Goal: Task Accomplishment & Management: Complete application form

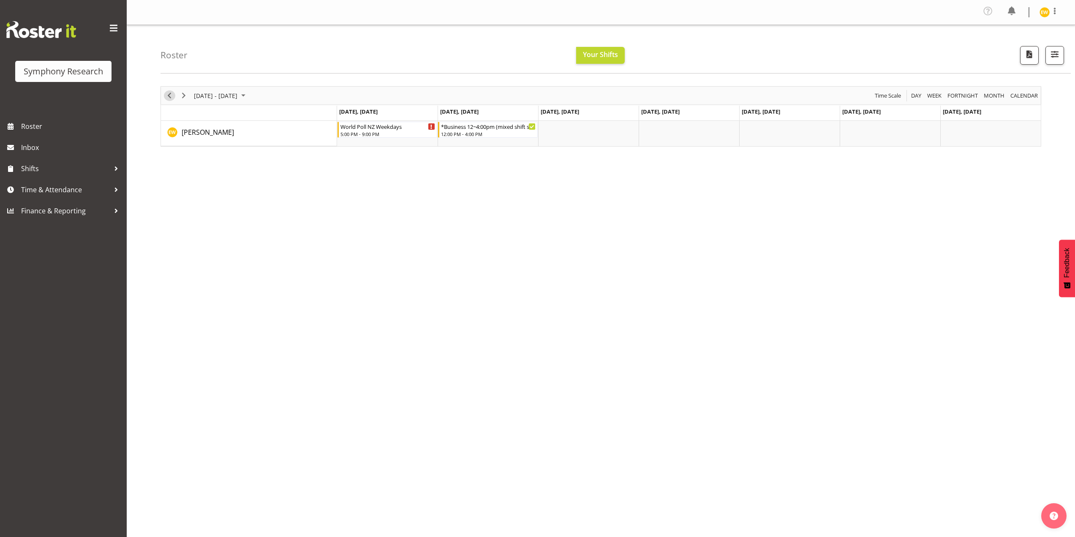
click at [168, 100] on span "Previous" at bounding box center [169, 95] width 10 height 11
click at [184, 97] on span "Next" at bounding box center [184, 95] width 10 height 11
click at [170, 98] on span "Previous" at bounding box center [169, 95] width 10 height 11
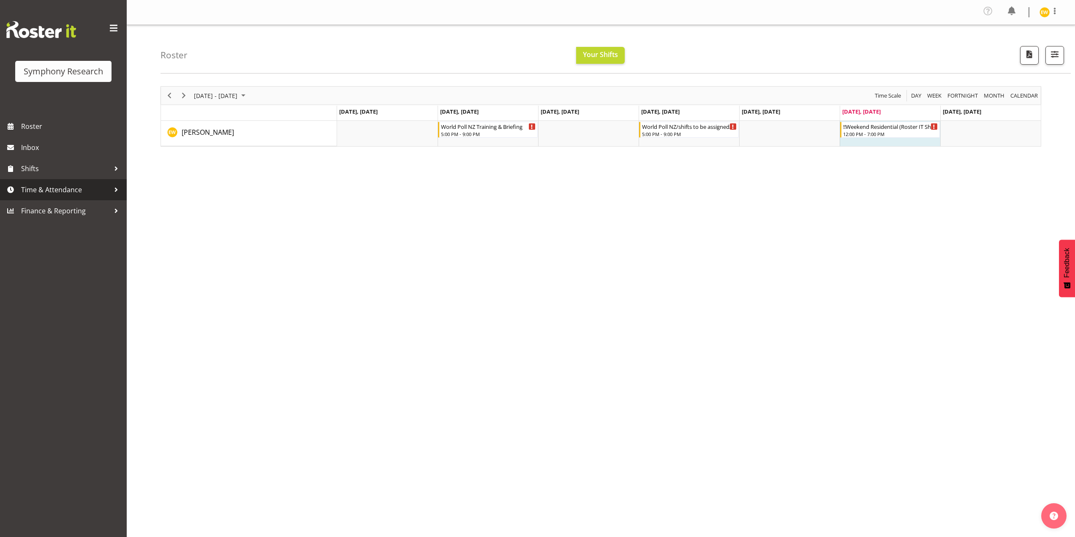
click at [64, 191] on span "Time & Attendance" at bounding box center [65, 189] width 89 height 13
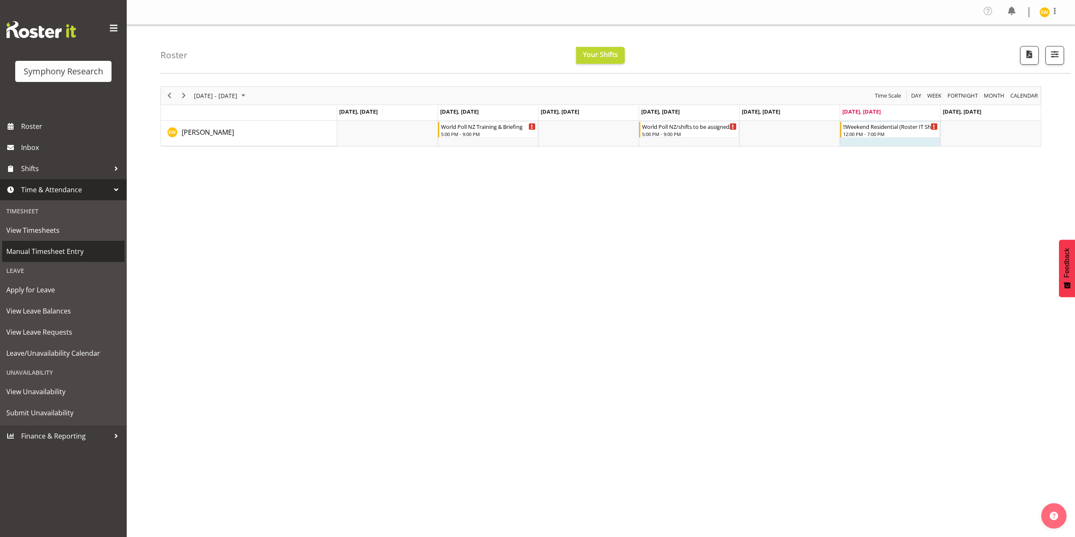
click at [63, 255] on span "Manual Timesheet Entry" at bounding box center [63, 251] width 114 height 13
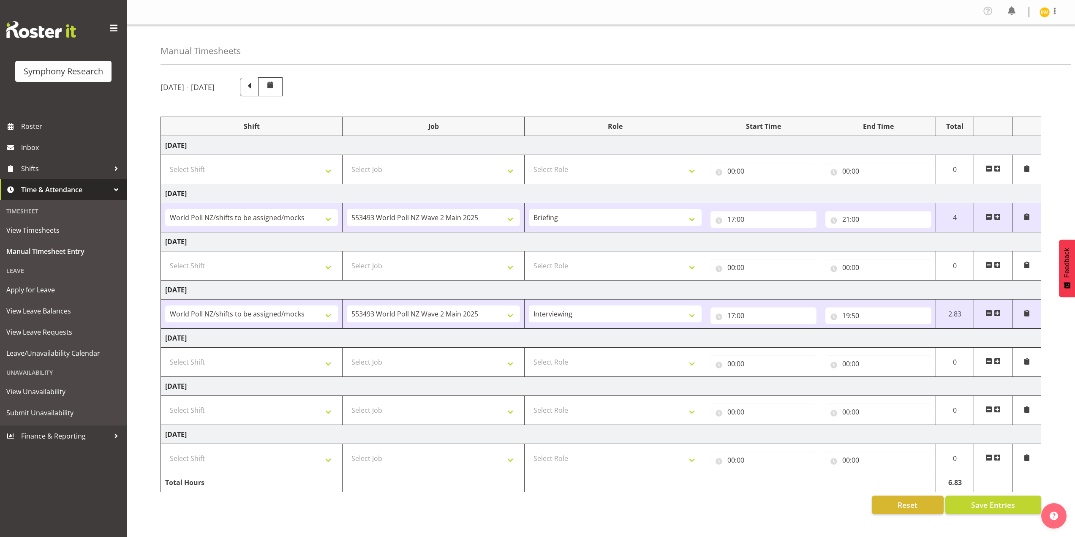
select select "81335"
select select "10527"
select select "81335"
select select "10527"
select select "47"
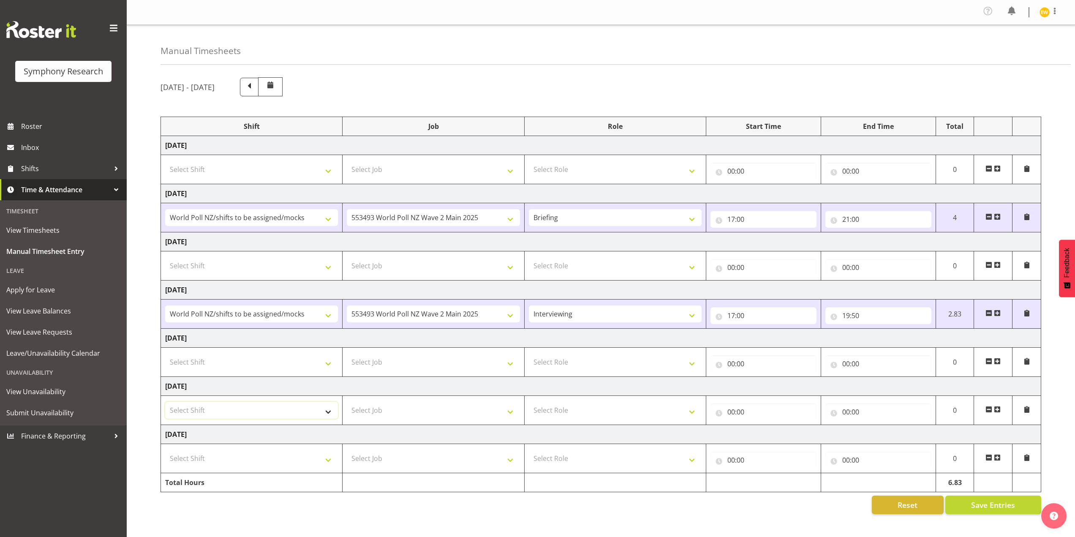
click at [324, 409] on select "Select Shift !!Weekend Residential (Roster IT Shift Label) *Business 9/10am ~ 4…" at bounding box center [251, 410] width 173 height 17
click at [333, 410] on select "Select Shift !!Weekend Residential (Roster IT Shift Label) *Business 9/10am ~ 4…" at bounding box center [251, 410] width 173 height 17
select select "41319"
click at [165, 402] on select "Select Shift !!Weekend Residential (Roster IT Shift Label) *Business 9/10am ~ 4…" at bounding box center [251, 410] width 173 height 17
click at [397, 412] on select "Select Job 550060 IF Admin 553492 World Poll Aus Wave 2 Main 2025 553493 World …" at bounding box center [433, 410] width 173 height 17
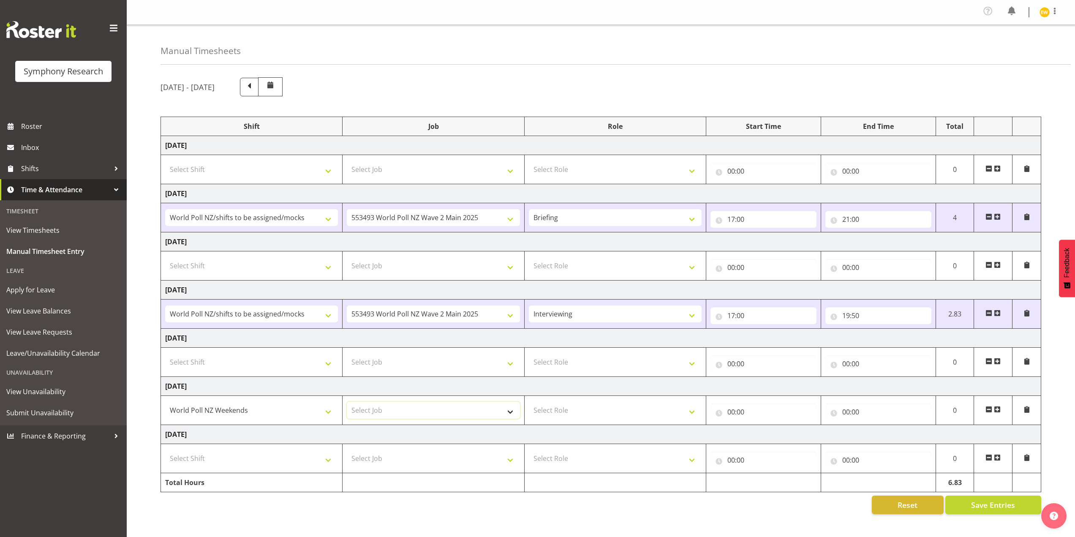
select select "10527"
click at [347, 402] on select "Select Job 550060 IF Admin 553492 World Poll Aus Wave 2 Main 2025 553493 World …" at bounding box center [433, 410] width 173 height 17
click at [746, 412] on input "00:00" at bounding box center [764, 411] width 106 height 17
click at [773, 434] on select "00 01 02 03 04 05 06 07 08 09 10 11 12 13 14 15 16 17 18 19 20 21 22 23" at bounding box center [768, 433] width 19 height 17
click at [767, 429] on select "00 01 02 03 04 05 06 07 08 09 10 11 12 13 14 15 16 17 18 19 20 21 22 23" at bounding box center [768, 433] width 19 height 17
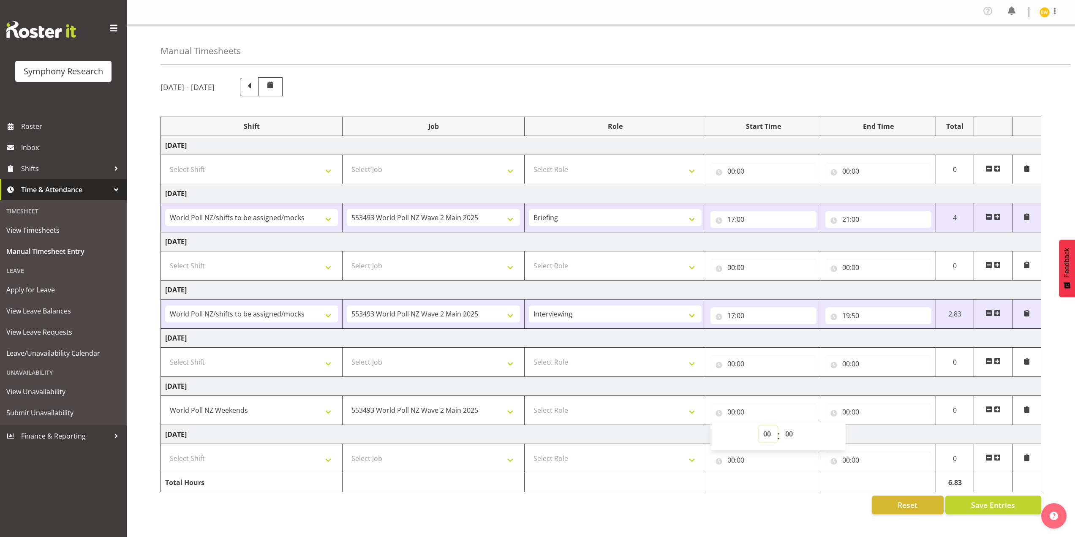
select select "12"
click at [759, 425] on select "00 01 02 03 04 05 06 07 08 09 10 11 12 13 14 15 16 17 18 19 20 21 22 23" at bounding box center [768, 433] width 19 height 17
type input "12:00"
click at [844, 412] on input "00:00" at bounding box center [879, 411] width 106 height 17
click at [884, 434] on select "00 01 02 03 04 05 06 07 08 09 10 11 12 13 14 15 16 17 18 19 20 21 22 23" at bounding box center [883, 433] width 19 height 17
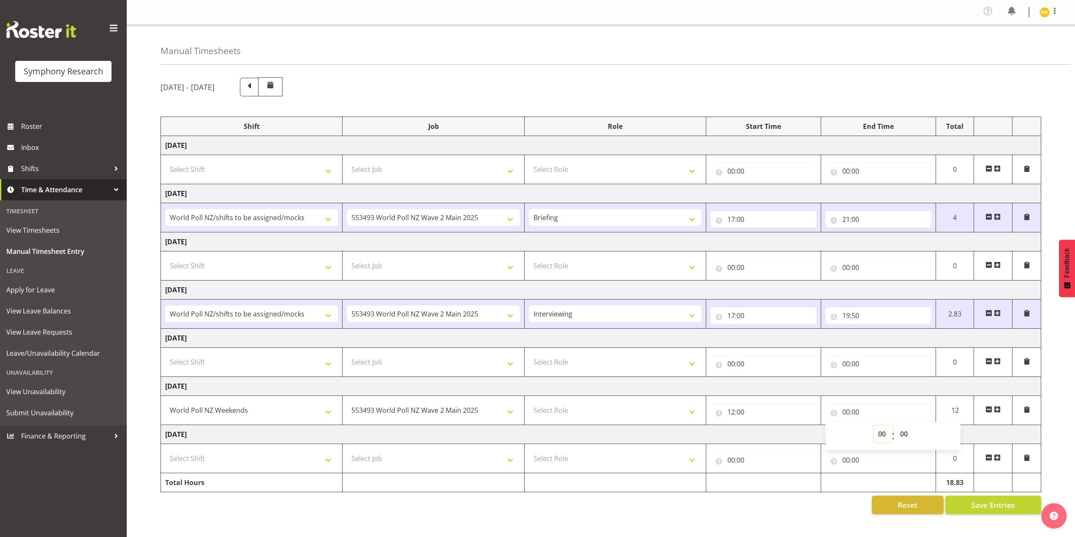
select select "15"
type input "15:00"
click at [902, 433] on select "00 01 02 03 04 05 06 07 08 09 10 11 12 13 14 15 16 17 18 19 20 21 22 23 24 25 2…" at bounding box center [905, 433] width 19 height 17
select select "35"
type input "15:35"
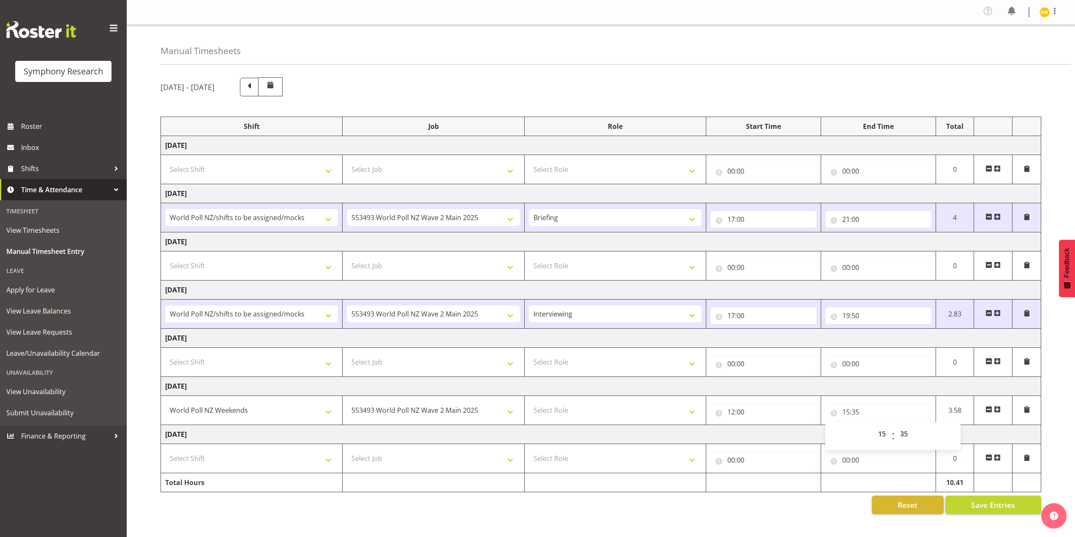
click at [925, 435] on div "00 01 02 03 04 05 06 07 08 09 10 11 12 13 14 15 16 17 18 19 20 21 22 23 : 00 01…" at bounding box center [893, 435] width 135 height 21
click at [980, 506] on span "Save Entries" at bounding box center [993, 504] width 44 height 11
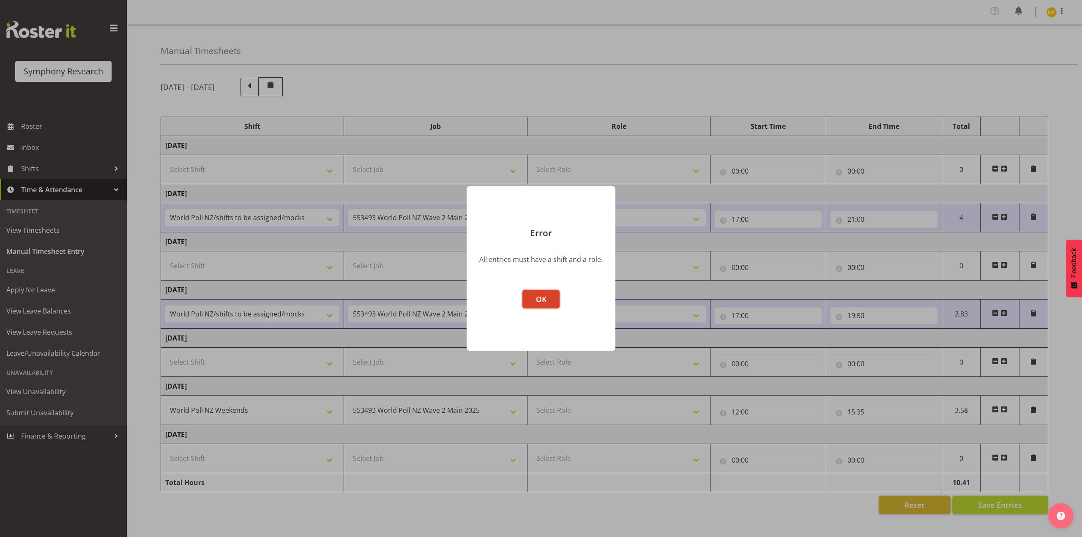
click at [540, 303] on span "OK" at bounding box center [541, 299] width 11 height 10
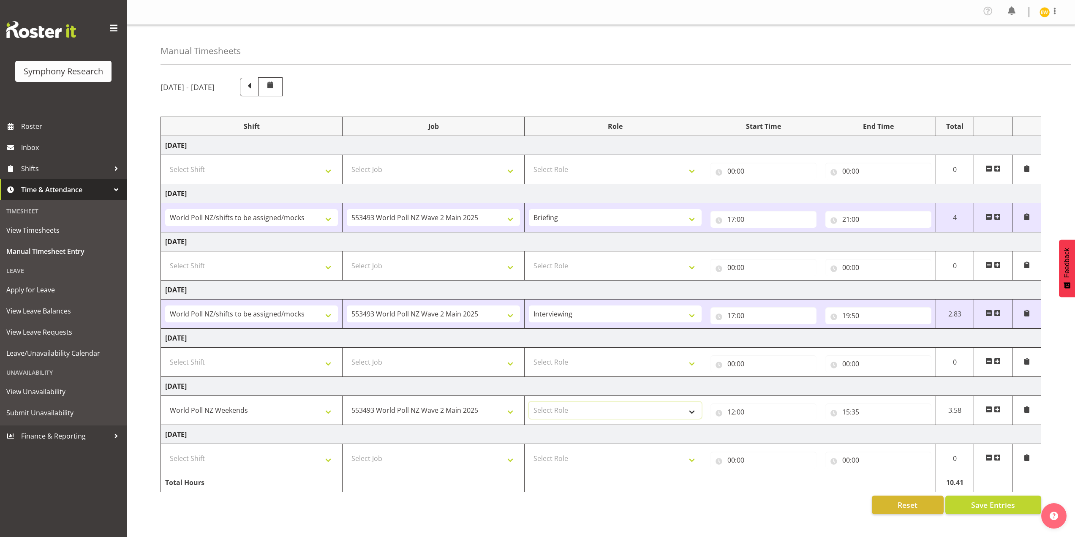
click at [598, 413] on select "Select Role Briefing Interviewing" at bounding box center [615, 410] width 173 height 17
select select "47"
click at [529, 402] on select "Select Role Briefing Interviewing" at bounding box center [615, 410] width 173 height 17
click at [998, 409] on span at bounding box center [997, 409] width 7 height 7
click at [998, 413] on span at bounding box center [997, 409] width 7 height 7
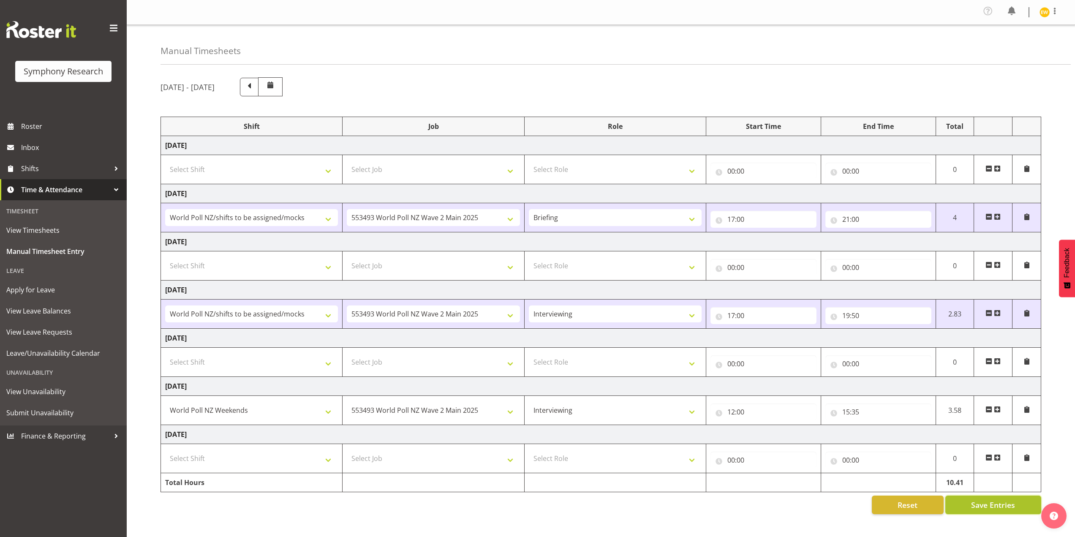
click at [983, 502] on span "Save Entries" at bounding box center [993, 504] width 44 height 11
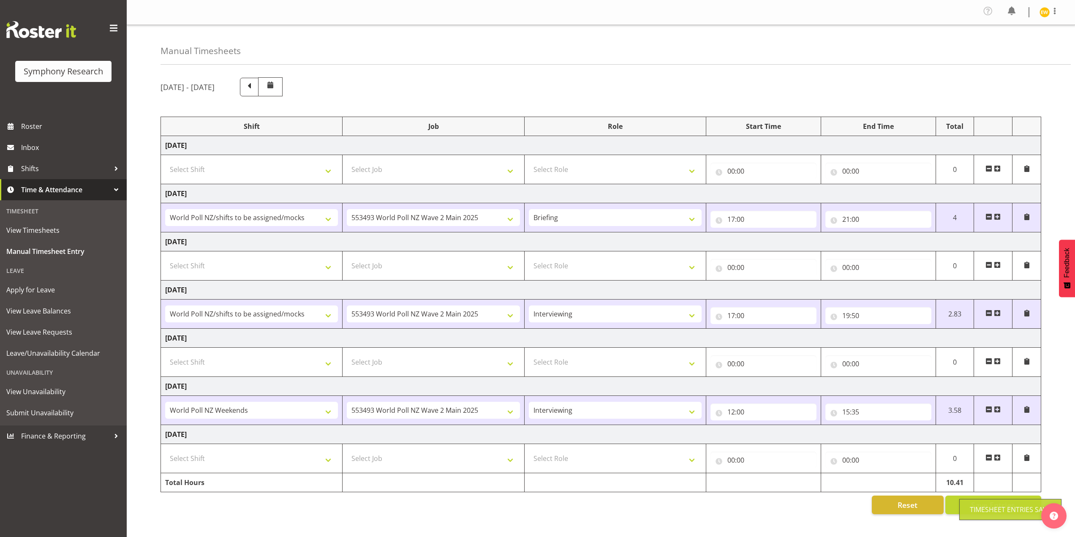
click at [995, 410] on span at bounding box center [997, 409] width 7 height 7
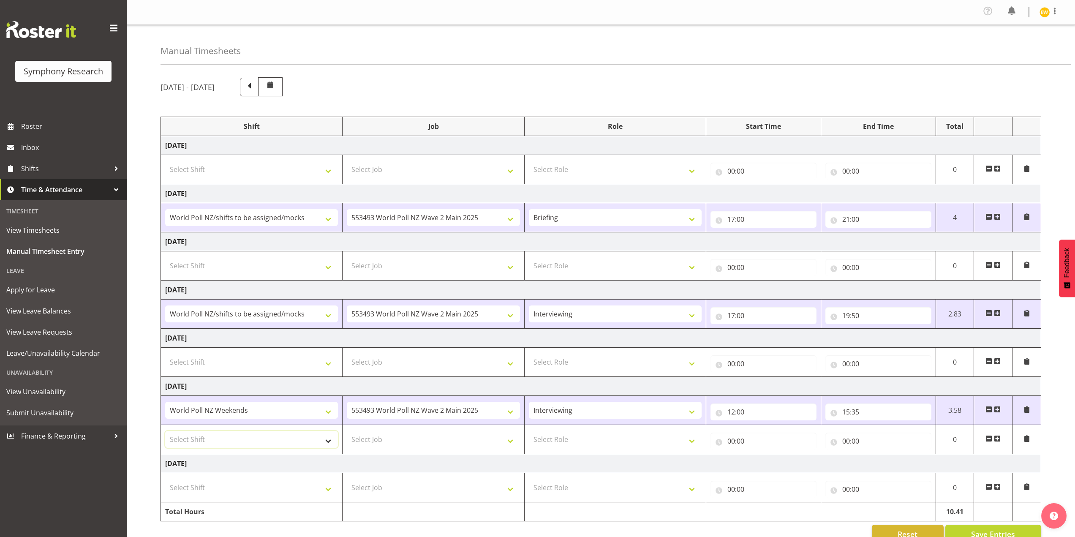
click at [213, 442] on select "Select Shift !!Weekend Residential (Roster IT Shift Label) *Business 9/10am ~ 4…" at bounding box center [251, 439] width 173 height 17
select select "41319"
click at [165, 431] on select "Select Shift !!Weekend Residential (Roster IT Shift Label) *Business 9/10am ~ 4…" at bounding box center [251, 439] width 173 height 17
click at [384, 442] on select "Select Job 550060 IF Admin 553492 World Poll Aus Wave 2 Main 2025 553493 World …" at bounding box center [433, 439] width 173 height 17
select select "10527"
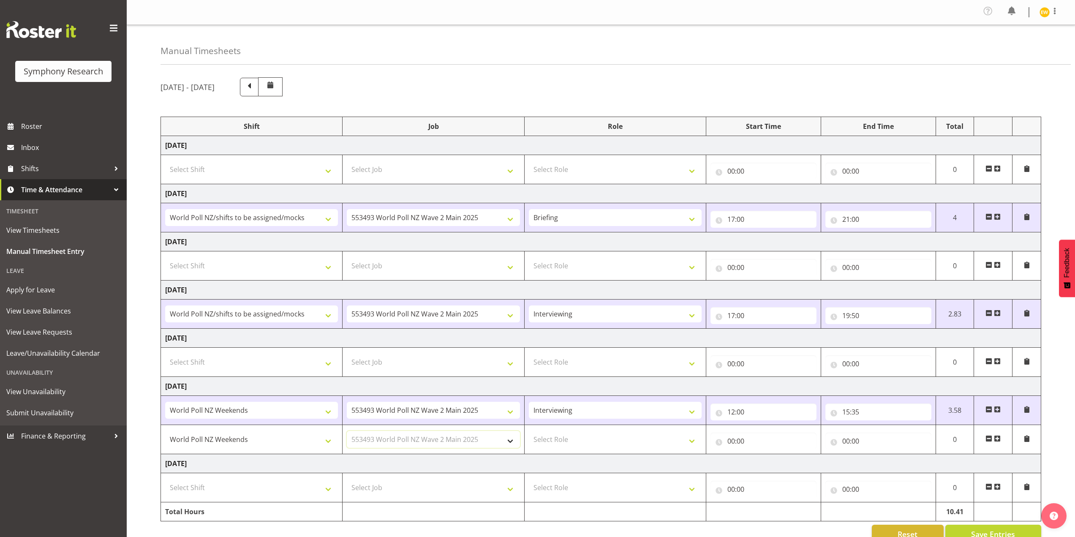
click at [347, 431] on select "Select Job 550060 IF Admin 553492 World Poll Aus Wave 2 Main 2025 553493 World …" at bounding box center [433, 439] width 173 height 17
click at [586, 443] on select "Select Role Briefing Interviewing" at bounding box center [615, 439] width 173 height 17
select select "47"
click at [529, 431] on select "Select Role Briefing Interviewing" at bounding box center [615, 439] width 173 height 17
click at [762, 440] on input "00:00" at bounding box center [764, 441] width 106 height 17
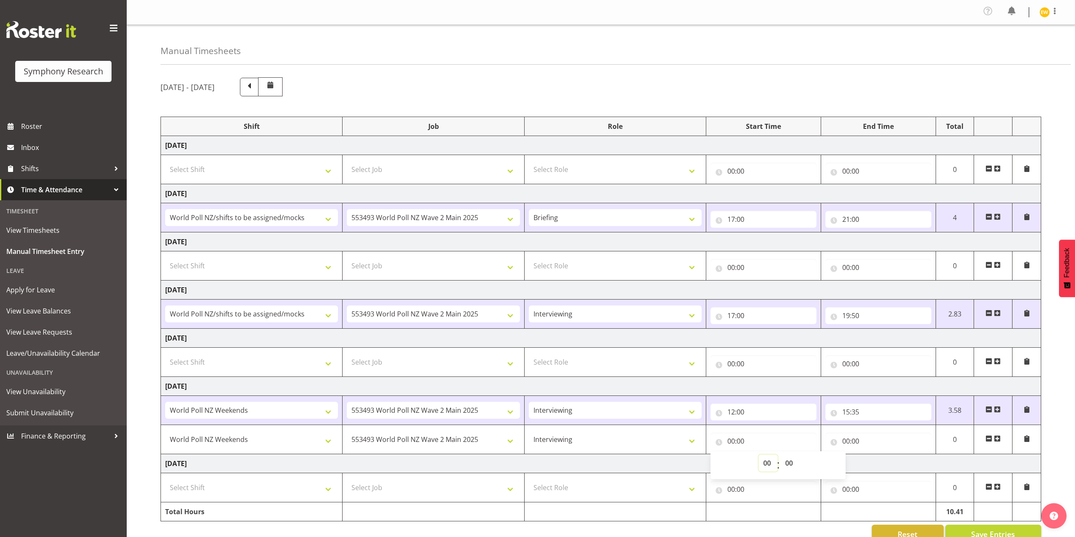
click at [766, 462] on select "00 01 02 03 04 05 06 07 08 09 10 11 12 13 14 15 16 17 18 19 20 21 22 23" at bounding box center [768, 463] width 19 height 17
select select "16"
type input "16:00"
click at [789, 466] on select "00 01 02 03 04 05 06 07 08 09 10 11 12 13 14 15 16 17 18 19 20 21 22 23 24 25 2…" at bounding box center [790, 463] width 19 height 17
select select "5"
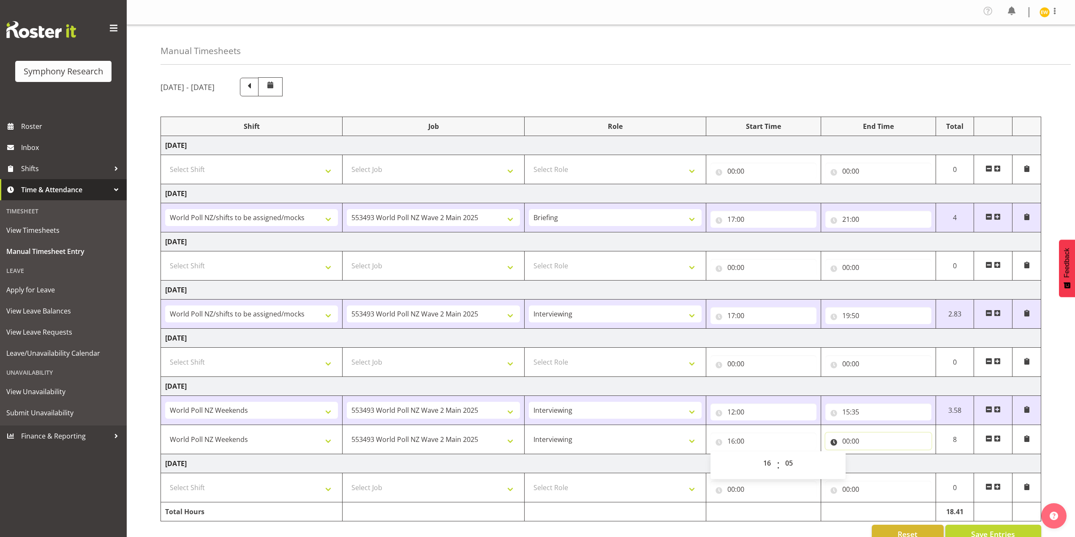
type input "16:05"
click at [849, 445] on input "00:00" at bounding box center [879, 441] width 106 height 17
click at [883, 462] on select "00 01 02 03 04 05 06 07 08 09 10 11 12 13 14 15 16 17 18 19 20 21 22 23" at bounding box center [883, 463] width 19 height 17
click at [878, 461] on select "00 01 02 03 04 05 06 07 08 09 10 11 12 13 14 15 16 17 18 19 20 21 22 23" at bounding box center [883, 463] width 19 height 17
select select "19"
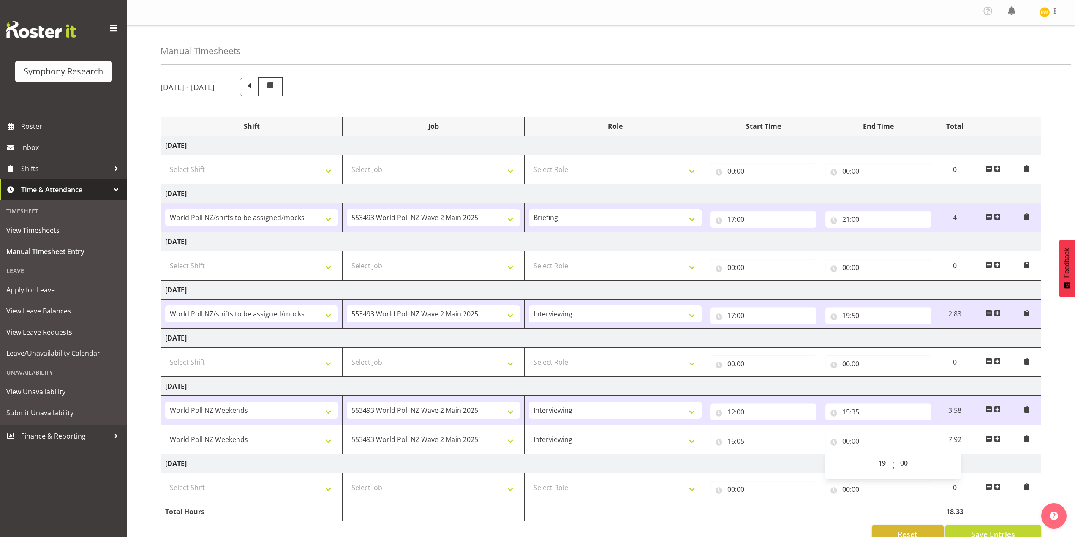
type input "19:00"
click at [776, 529] on div "Reset Save Entries" at bounding box center [601, 534] width 881 height 19
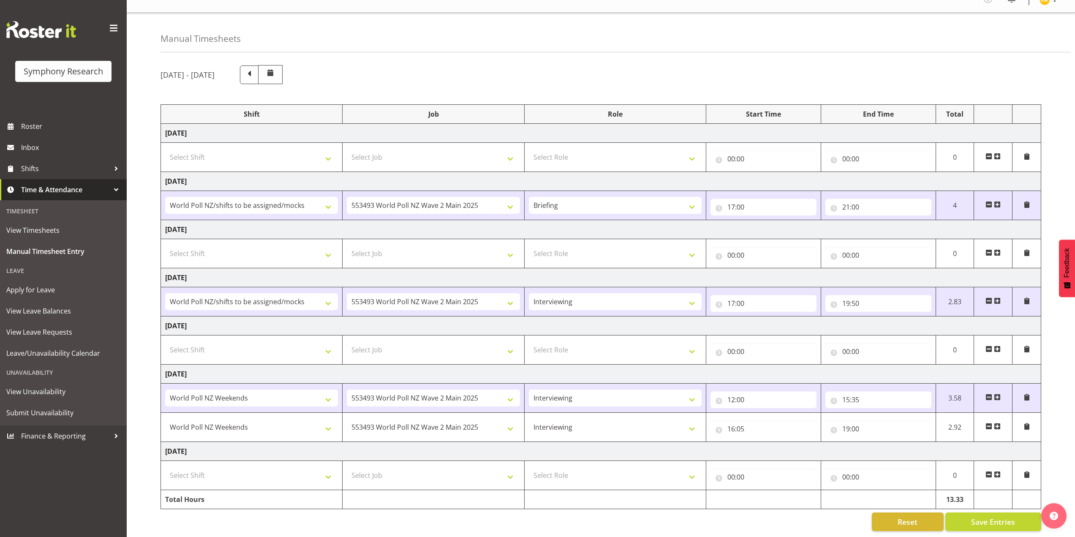
scroll to position [19, 0]
